Goal: Transaction & Acquisition: Purchase product/service

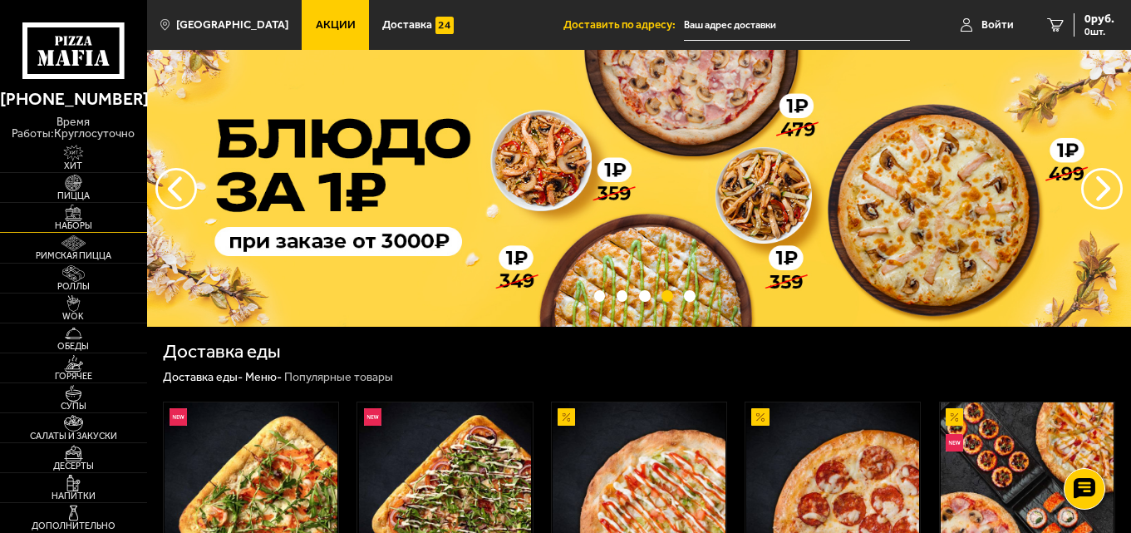
click at [88, 219] on img at bounding box center [73, 212] width 45 height 17
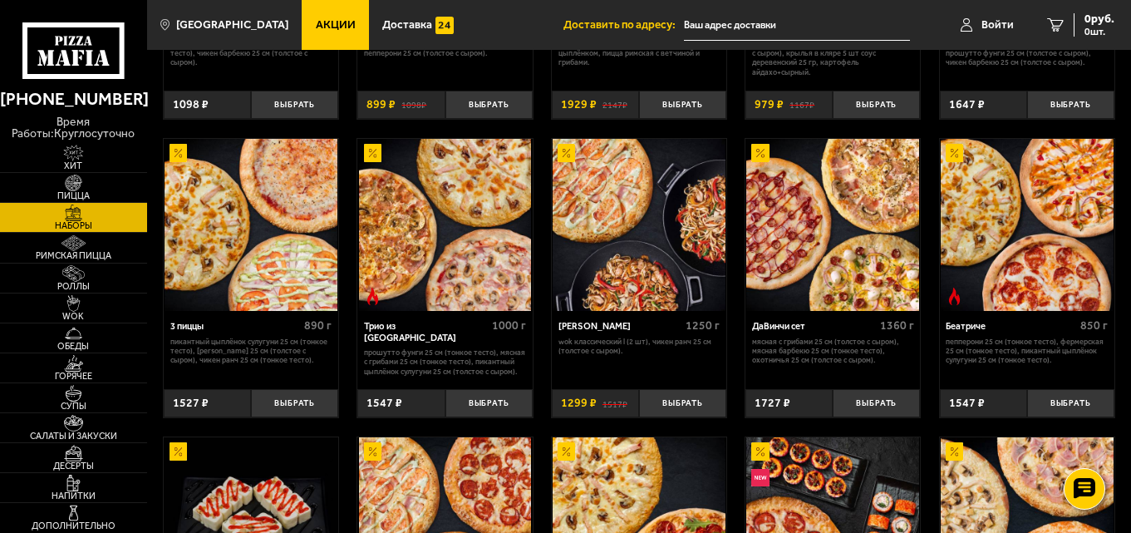
scroll to position [416, 0]
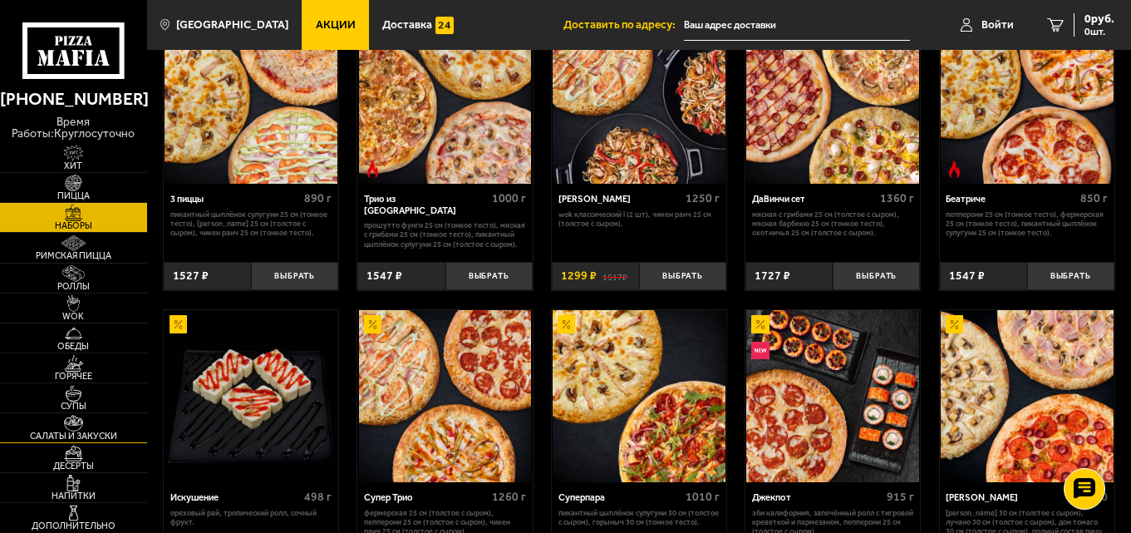
click at [95, 429] on img at bounding box center [73, 423] width 45 height 17
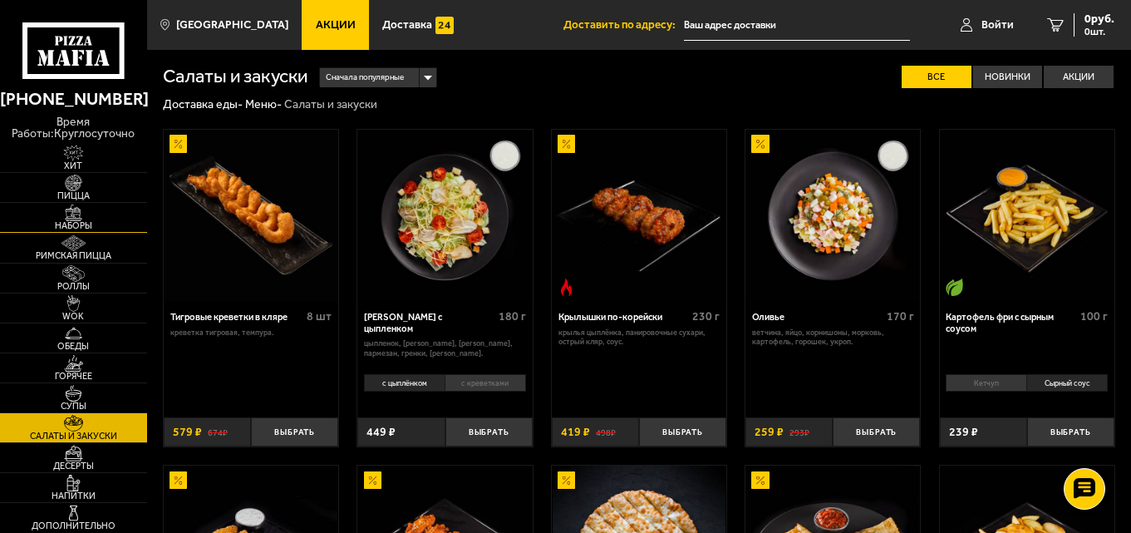
click at [81, 222] on span "Наборы" at bounding box center [73, 225] width 147 height 9
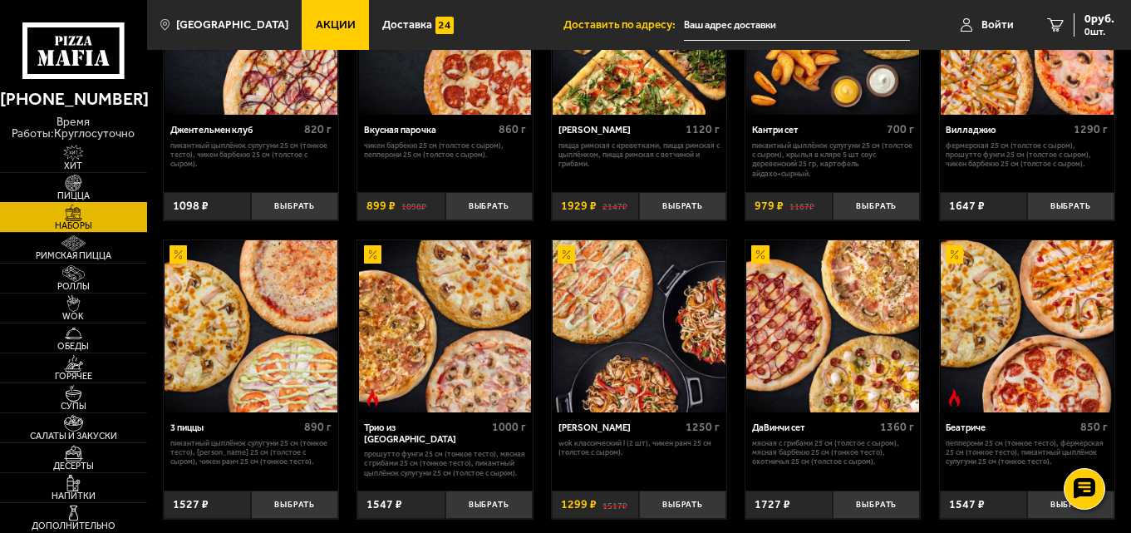
scroll to position [166, 0]
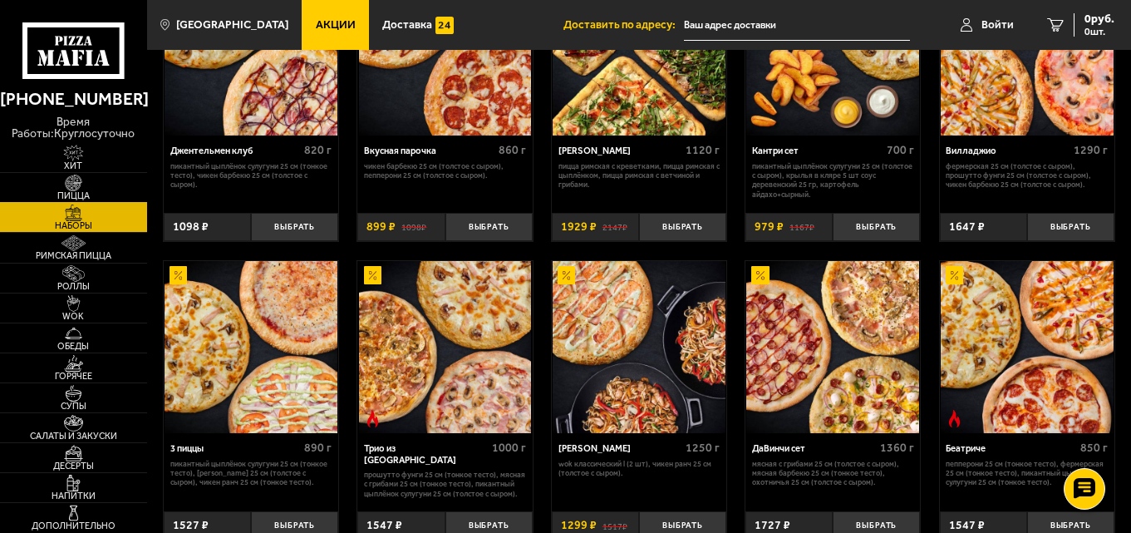
click at [80, 190] on img at bounding box center [73, 183] width 45 height 17
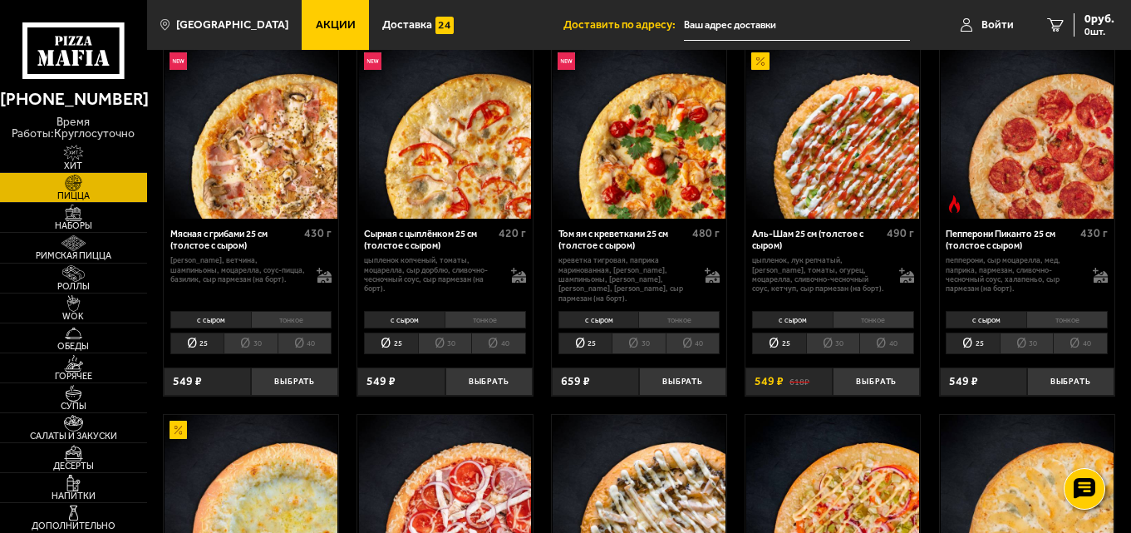
scroll to position [416, 0]
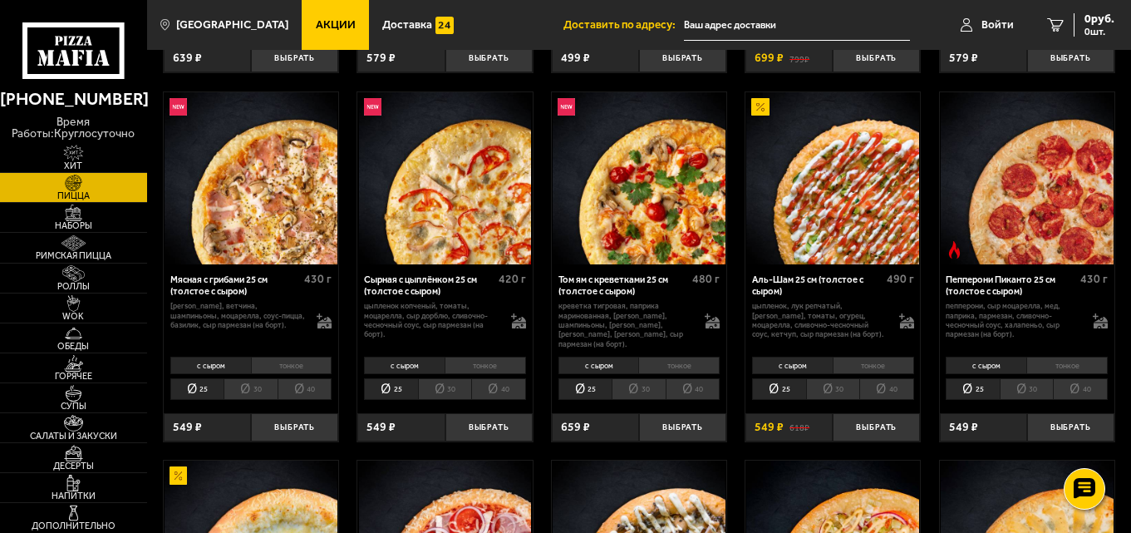
click at [840, 378] on li "30" at bounding box center [833, 389] width 54 height 22
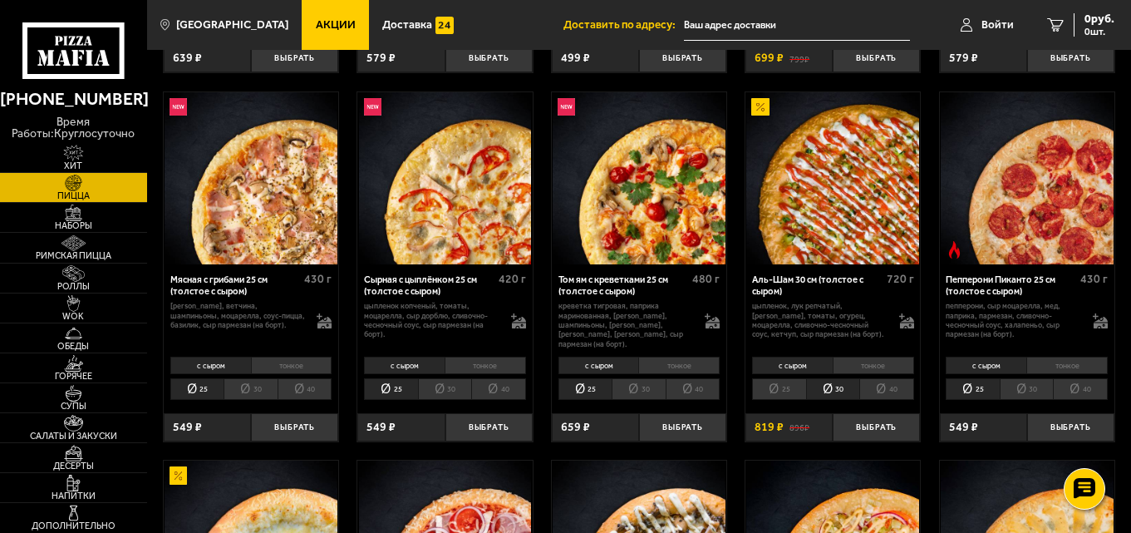
click at [893, 384] on li "40" at bounding box center [886, 389] width 55 height 22
click at [98, 396] on link "Супы" at bounding box center [73, 397] width 147 height 29
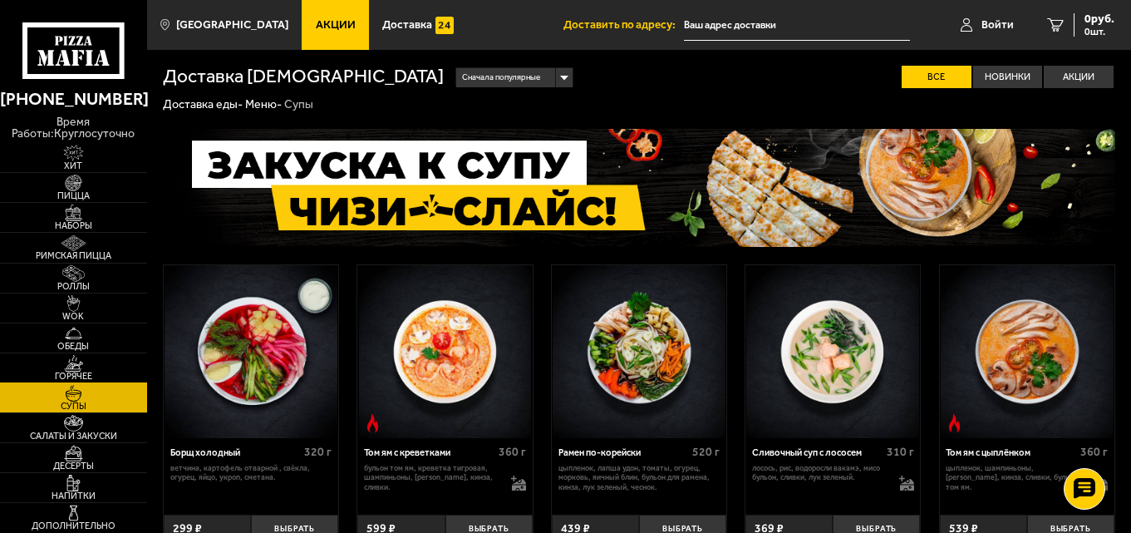
click at [107, 358] on link "Горячее" at bounding box center [73, 367] width 147 height 29
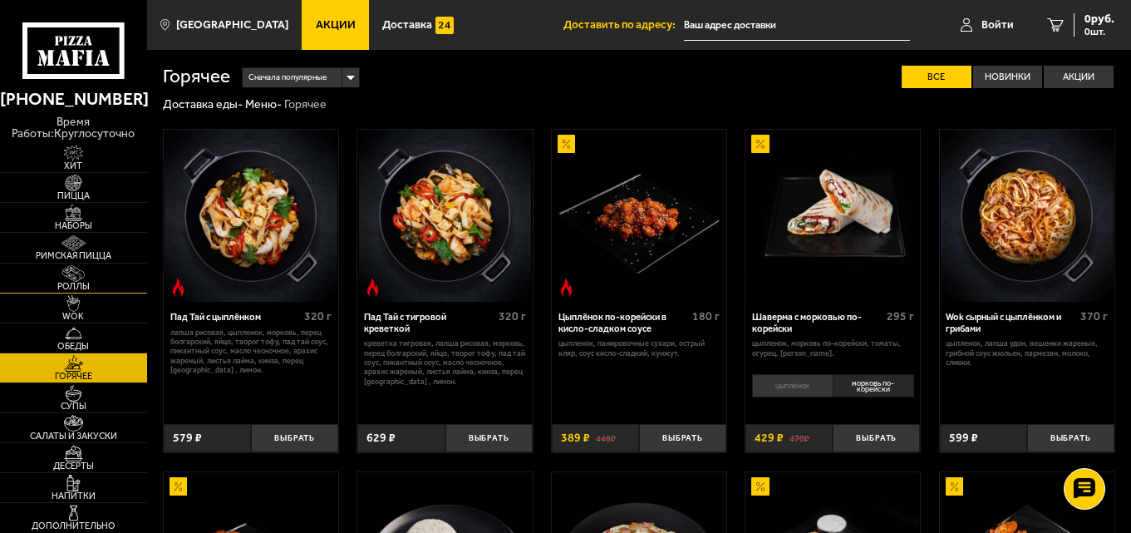
click at [116, 284] on span "Роллы" at bounding box center [73, 286] width 147 height 9
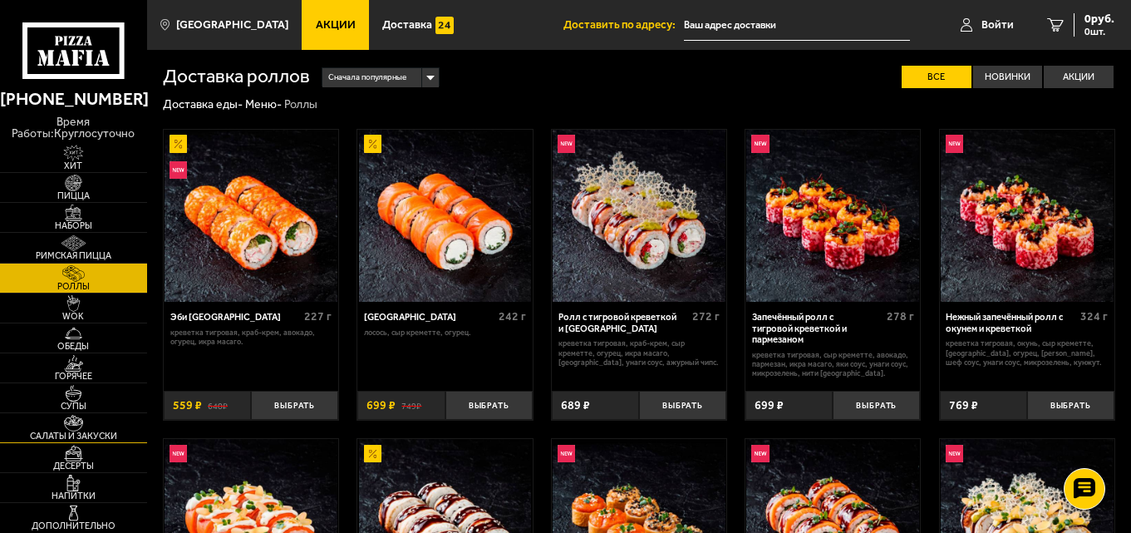
click at [116, 430] on link "Салаты и закуски" at bounding box center [73, 427] width 147 height 29
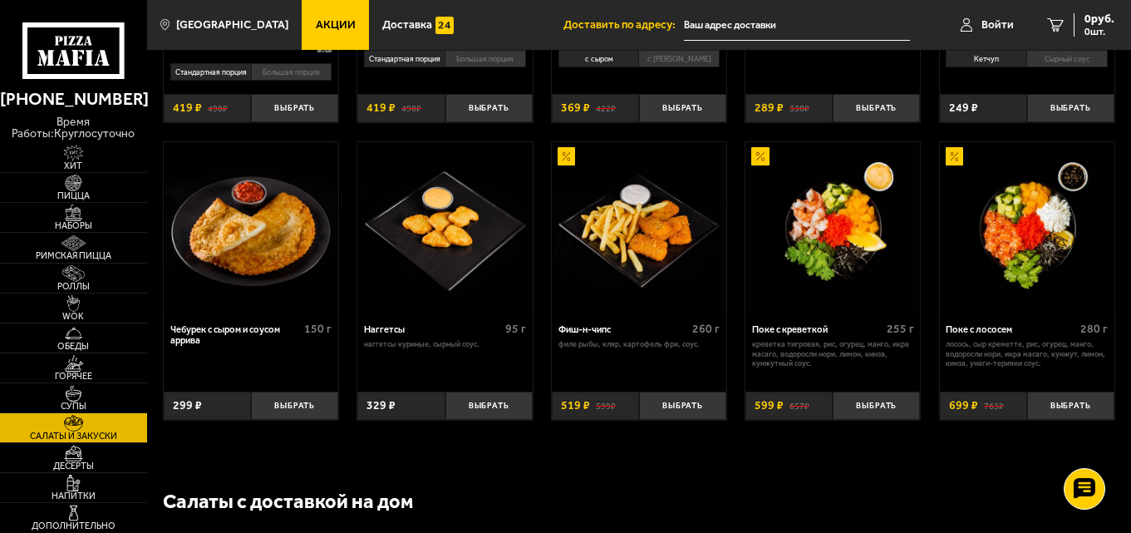
scroll to position [665, 0]
